Goal: Check status: Check status

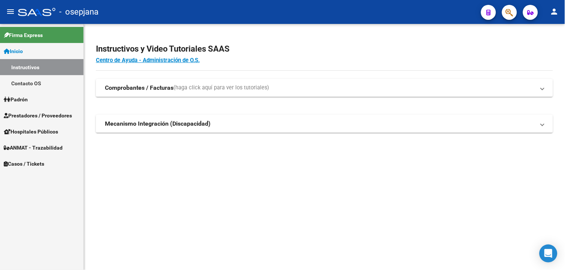
drag, startPoint x: 15, startPoint y: 110, endPoint x: 25, endPoint y: 102, distance: 13.1
click at [15, 111] on link "Prestadores / Proveedores" at bounding box center [42, 116] width 84 height 16
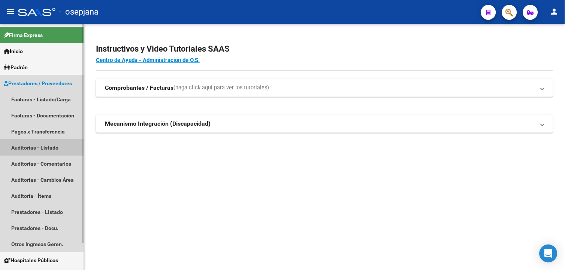
drag, startPoint x: 42, startPoint y: 147, endPoint x: 52, endPoint y: 136, distance: 14.9
click at [40, 146] on link "Auditorías - Listado" at bounding box center [42, 148] width 84 height 16
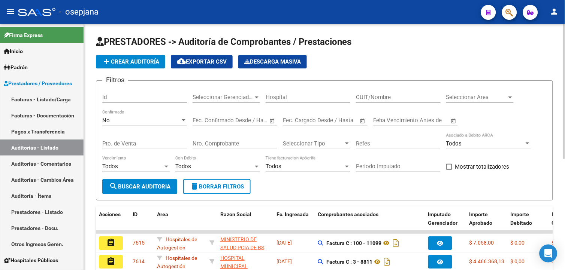
drag, startPoint x: 141, startPoint y: 143, endPoint x: 131, endPoint y: 141, distance: 10.0
click at [140, 143] on input "Pto. de Venta" at bounding box center [144, 143] width 85 height 7
click at [113, 115] on div "No Confirmado" at bounding box center [144, 118] width 85 height 16
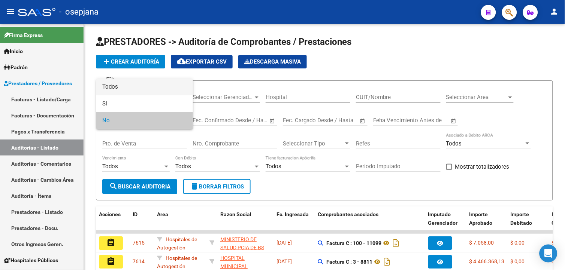
click at [114, 85] on span "Todos" at bounding box center [144, 87] width 85 height 17
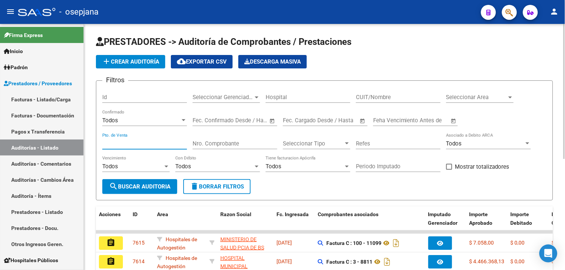
drag, startPoint x: 119, startPoint y: 142, endPoint x: 269, endPoint y: 153, distance: 150.3
click at [122, 142] on input "Pto. de Venta" at bounding box center [144, 143] width 85 height 7
type input "161492"
click at [134, 190] on span "search Buscar Auditoria" at bounding box center [139, 187] width 61 height 7
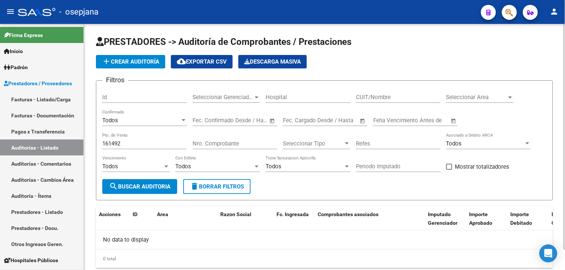
scroll to position [22, 0]
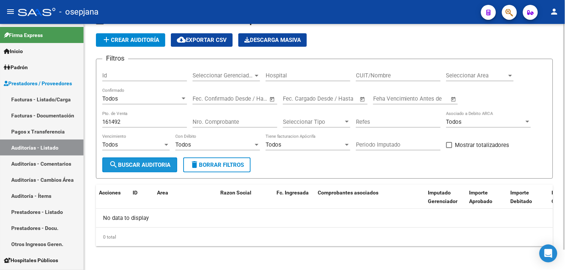
click at [153, 165] on span "search Buscar Auditoria" at bounding box center [139, 165] width 61 height 7
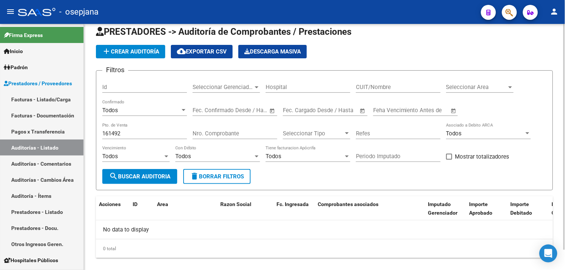
scroll to position [0, 0]
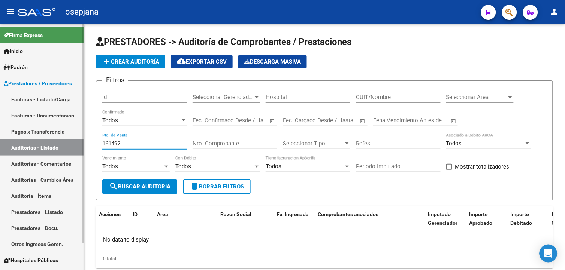
drag, startPoint x: 124, startPoint y: 145, endPoint x: 27, endPoint y: 142, distance: 97.4
click at [18, 145] on mat-sidenav-container "Firma Express Inicio Instructivos Contacto OS Padrón Afiliados Empadronados Cat…" at bounding box center [282, 147] width 565 height 246
click at [240, 145] on input "Nro. Comprobante" at bounding box center [235, 143] width 85 height 7
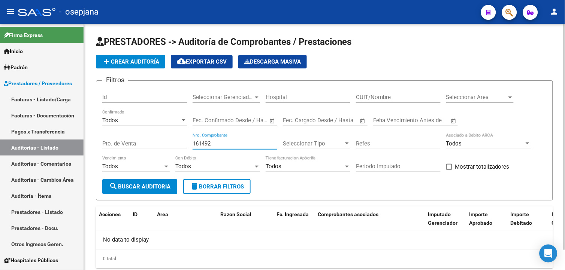
type input "161492"
click at [163, 189] on button "search Buscar Auditoria" at bounding box center [139, 186] width 75 height 15
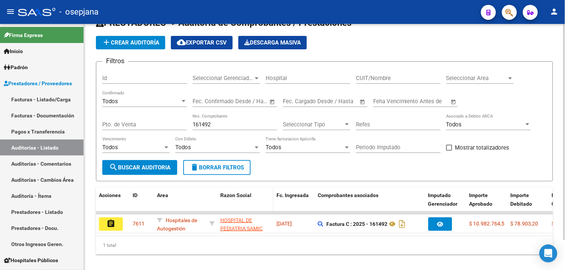
scroll to position [34, 0]
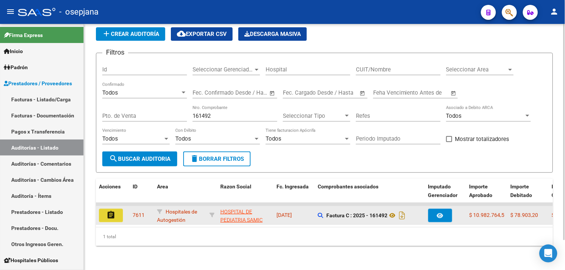
click at [108, 209] on button "assignment" at bounding box center [111, 215] width 24 height 13
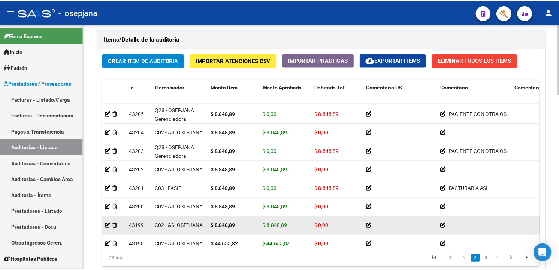
scroll to position [208, 0]
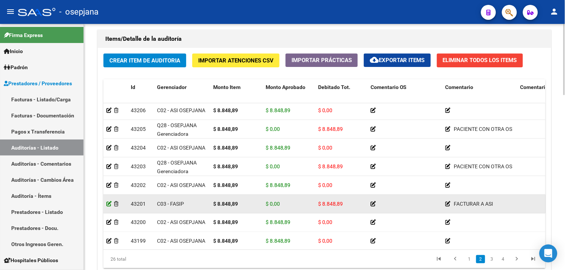
click at [110, 205] on icon at bounding box center [108, 204] width 5 height 5
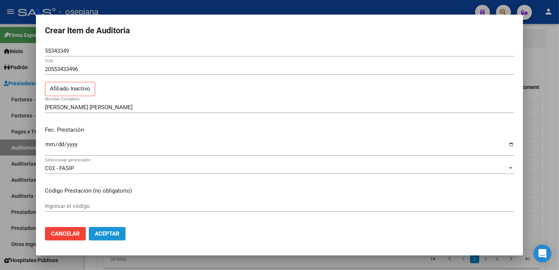
drag, startPoint x: 117, startPoint y: 230, endPoint x: 169, endPoint y: 224, distance: 52.0
click at [118, 230] on button "Aceptar" at bounding box center [107, 233] width 37 height 13
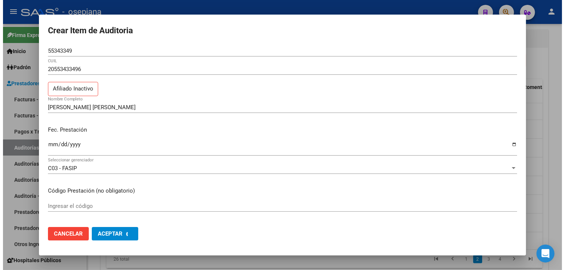
scroll to position [0, 0]
